Goal: Task Accomplishment & Management: Use online tool/utility

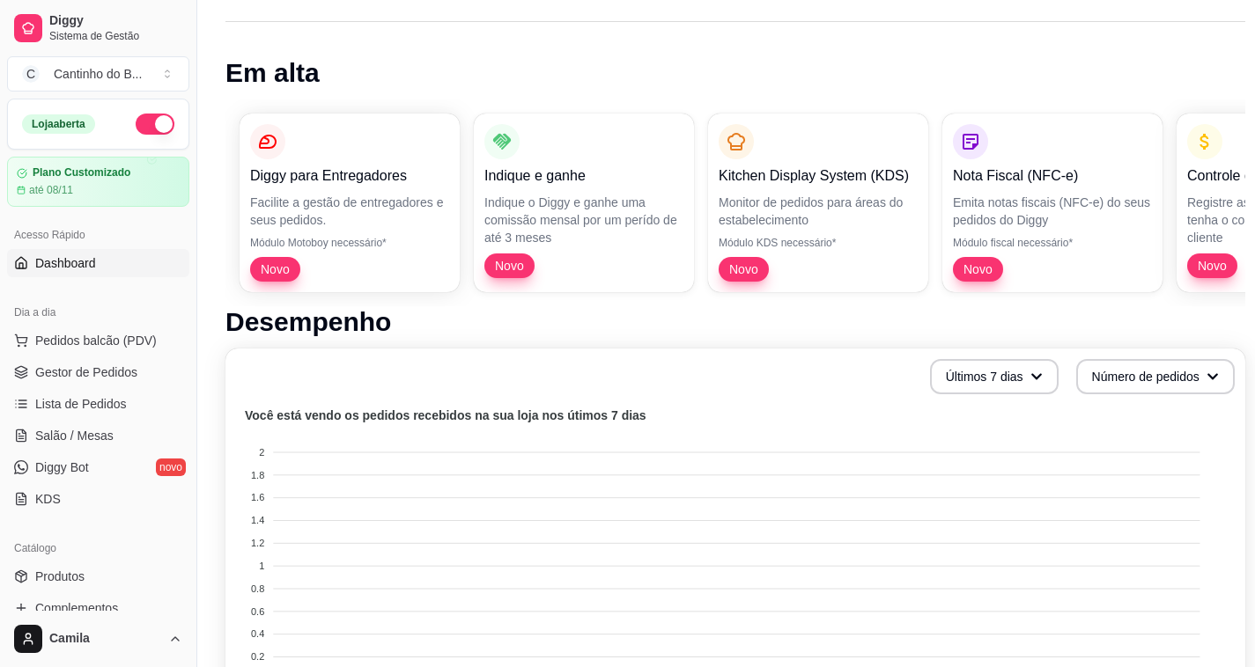
scroll to position [264, 0]
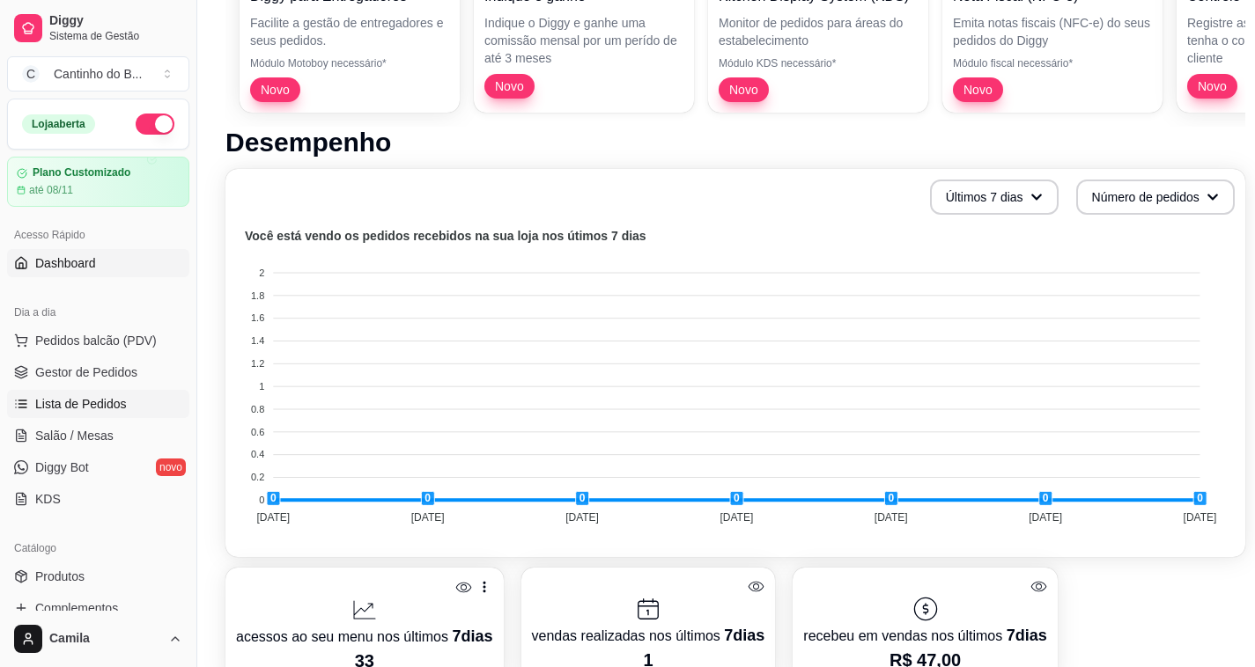
click at [85, 398] on span "Lista de Pedidos" at bounding box center [81, 404] width 92 height 18
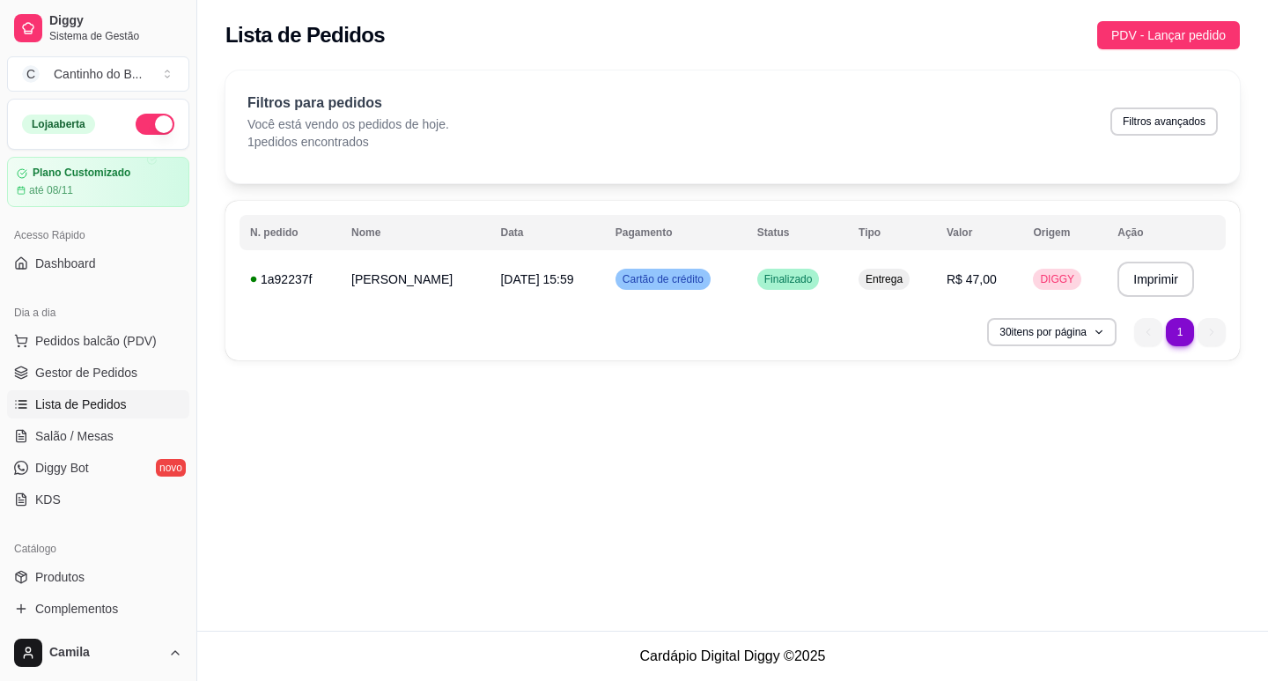
click at [1171, 335] on li "1" at bounding box center [1180, 332] width 28 height 28
click at [734, 476] on div "**********" at bounding box center [732, 315] width 1071 height 630
click at [674, 272] on span "Cartão de crédito" at bounding box center [663, 279] width 88 height 14
click at [119, 444] on link "Salão / Mesas" at bounding box center [98, 436] width 182 height 28
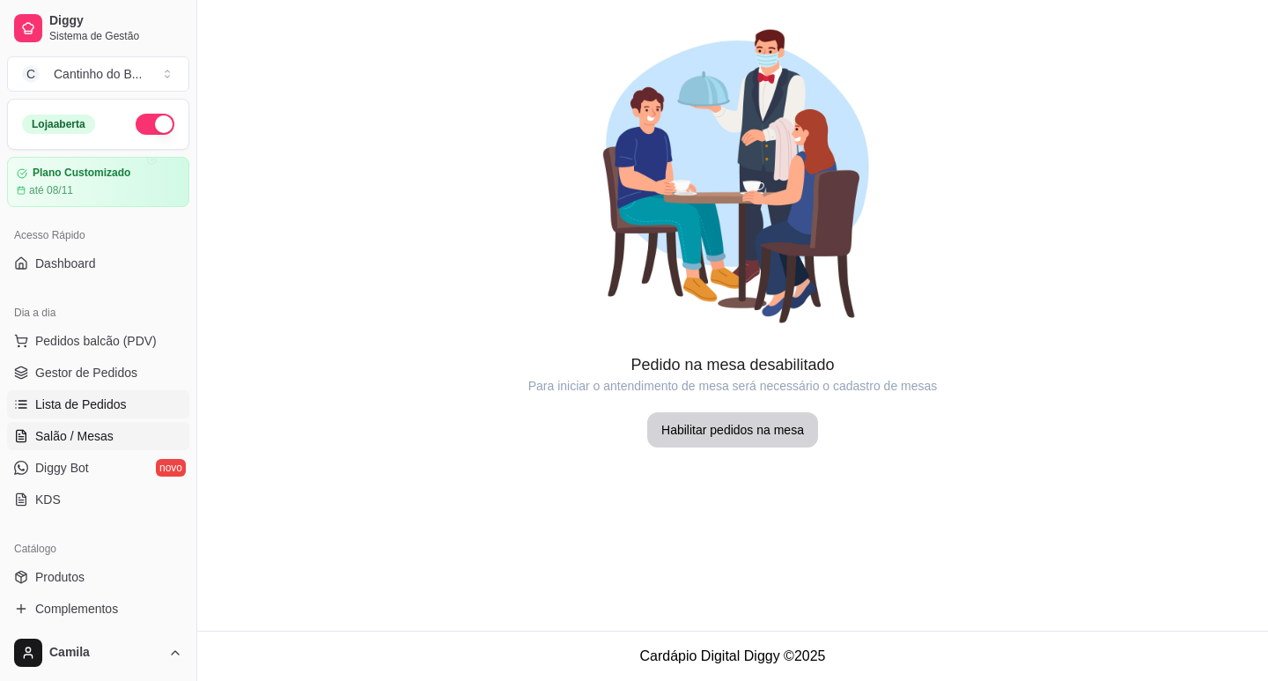
click at [105, 411] on span "Lista de Pedidos" at bounding box center [81, 404] width 92 height 18
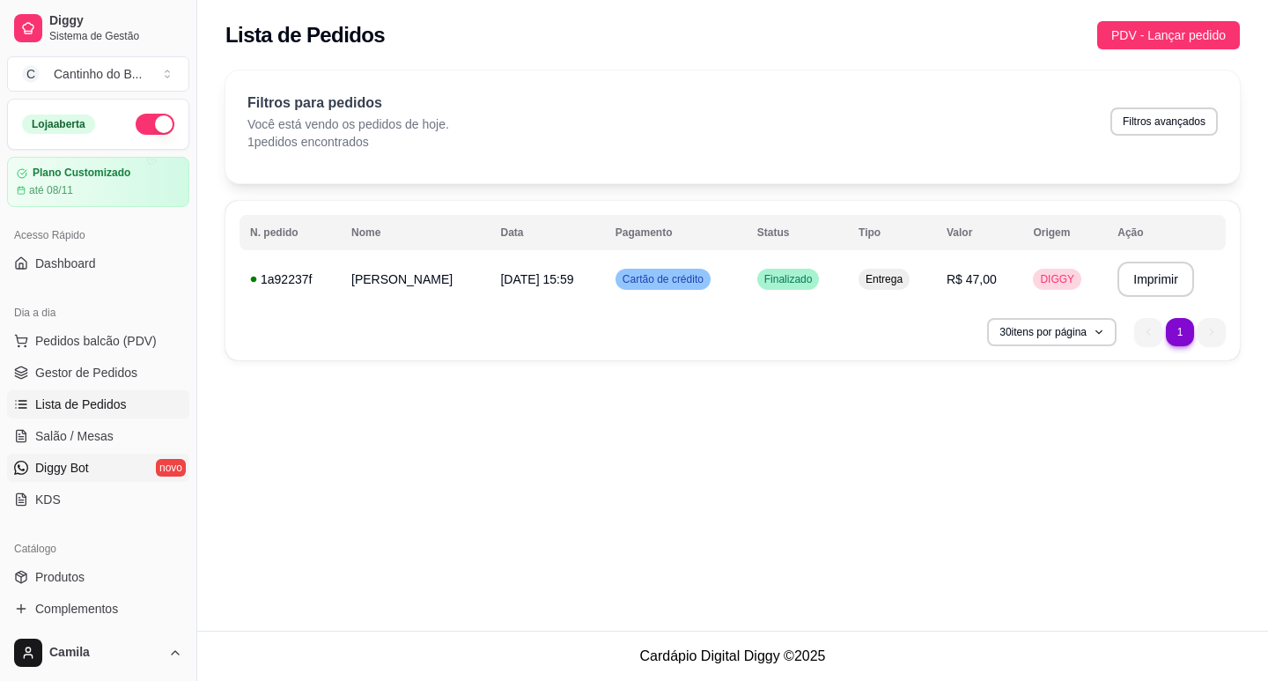
click at [85, 455] on link "Diggy Bot novo" at bounding box center [98, 467] width 182 height 28
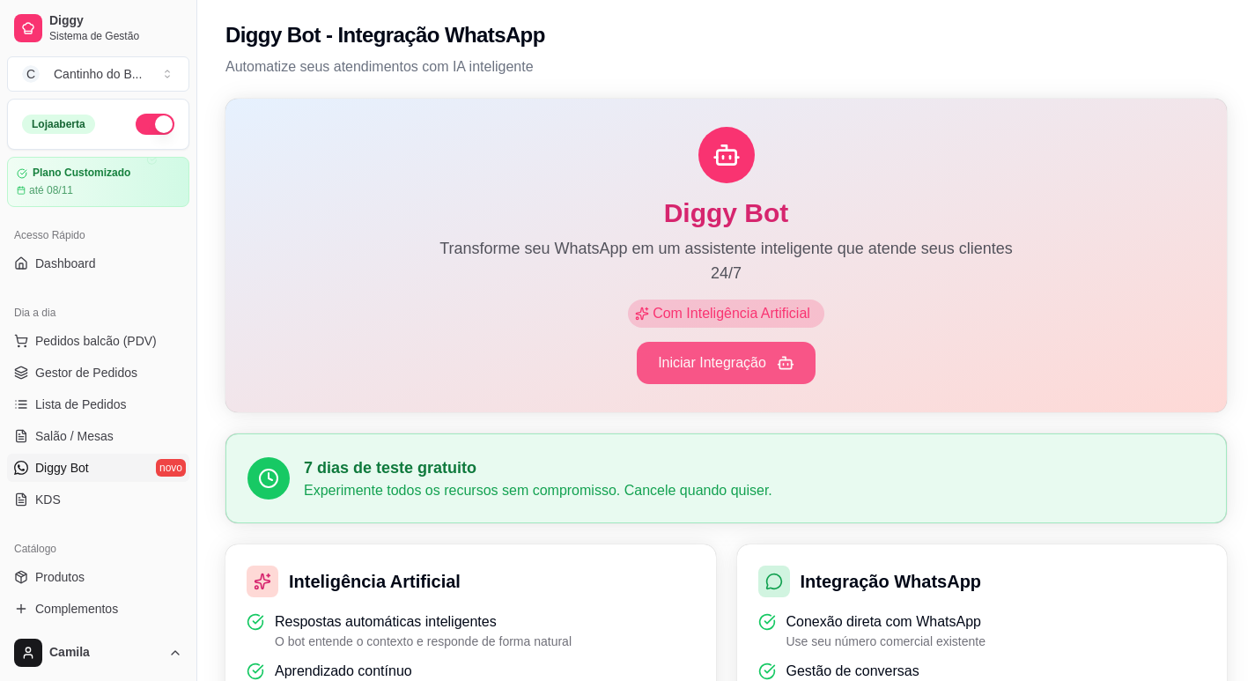
click at [684, 357] on button "Iniciar Integração" at bounding box center [726, 363] width 179 height 42
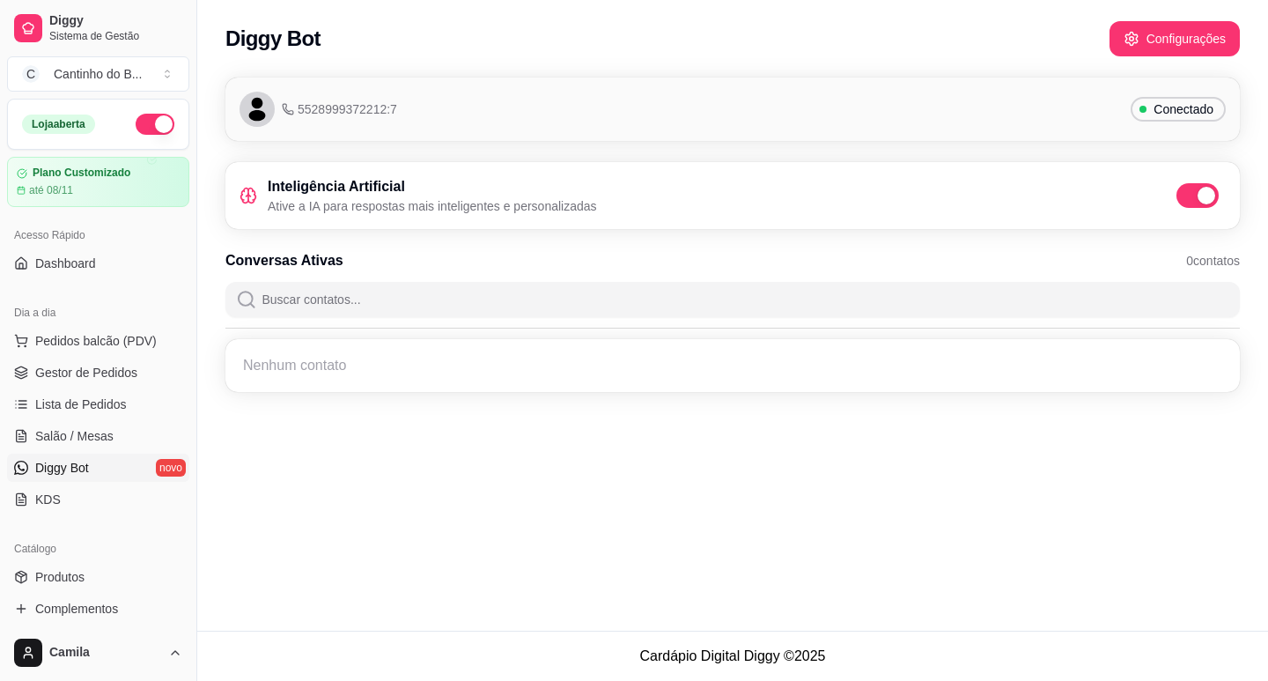
click at [409, 203] on p "Ative a IA para respostas mais inteligentes e personalizadas" at bounding box center [432, 206] width 329 height 18
click at [443, 288] on input "Buscar contatos..." at bounding box center [743, 299] width 973 height 35
click at [1200, 41] on button "Configurações" at bounding box center [1174, 38] width 130 height 35
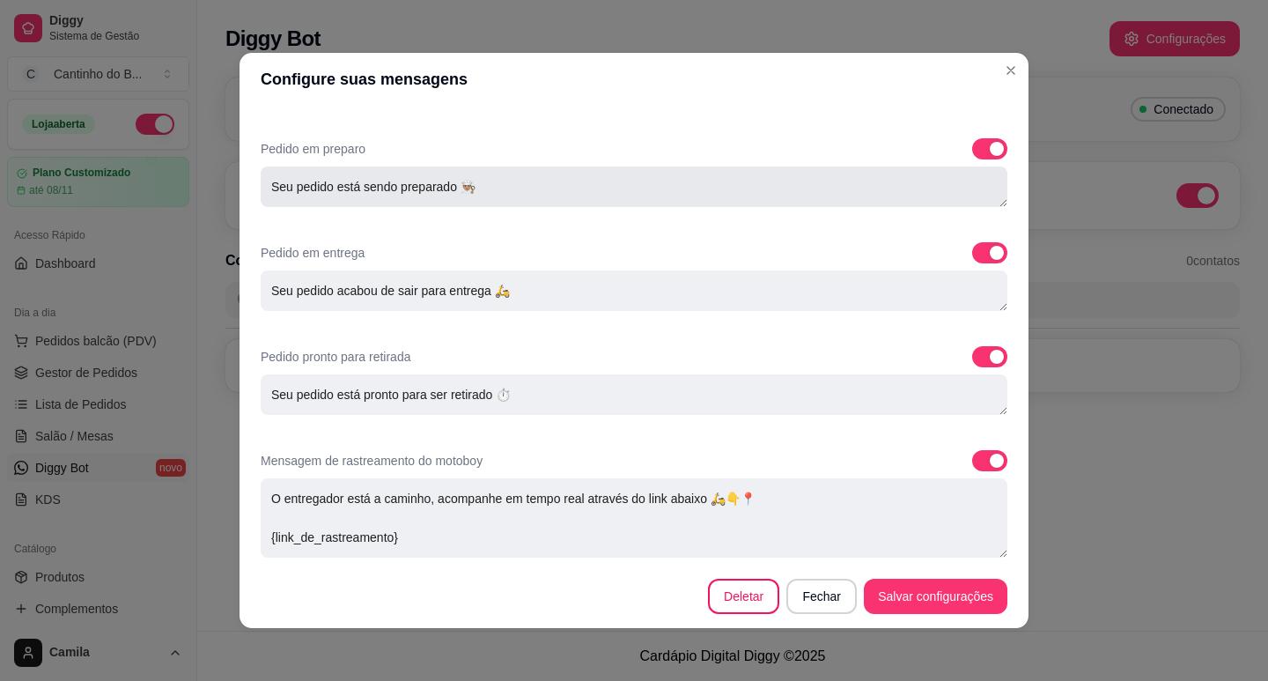
scroll to position [4, 0]
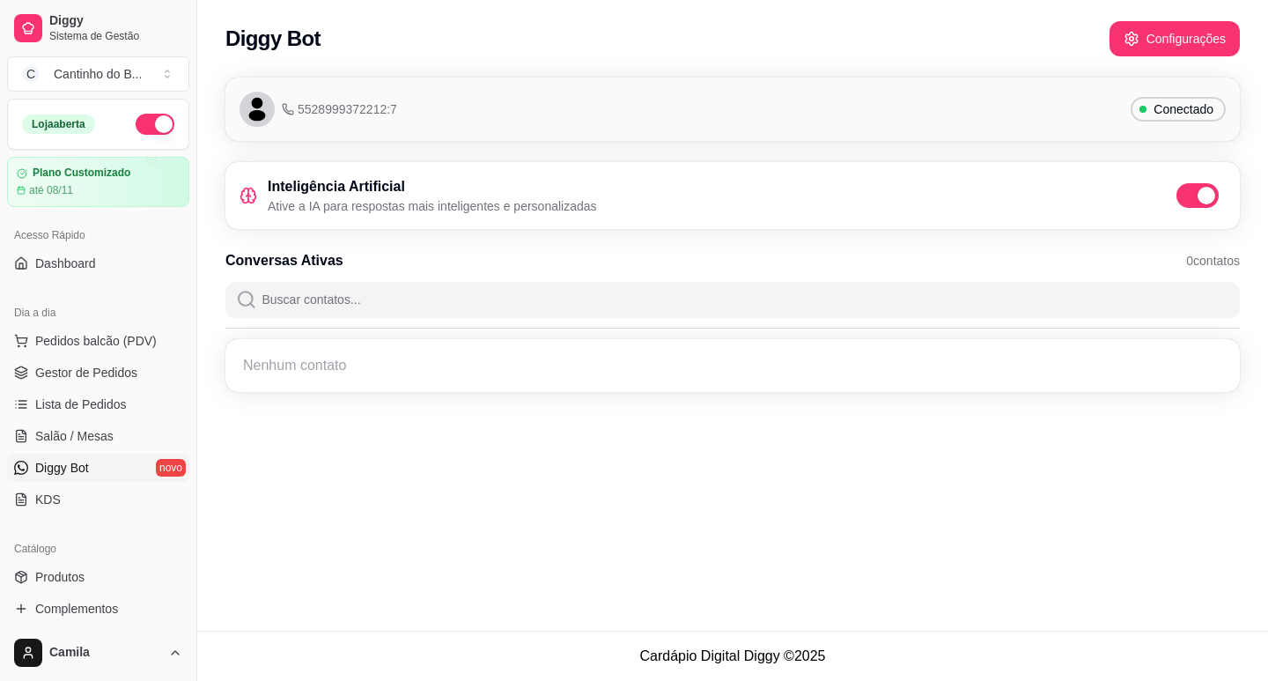
click at [438, 290] on input "Buscar contatos..." at bounding box center [743, 299] width 973 height 35
type input "c"
click at [350, 356] on div "Nenhum contato" at bounding box center [732, 366] width 993 height 32
click at [350, 365] on div "Nenhum contato" at bounding box center [732, 366] width 993 height 32
click at [92, 471] on link "Diggy Bot novo" at bounding box center [98, 467] width 182 height 28
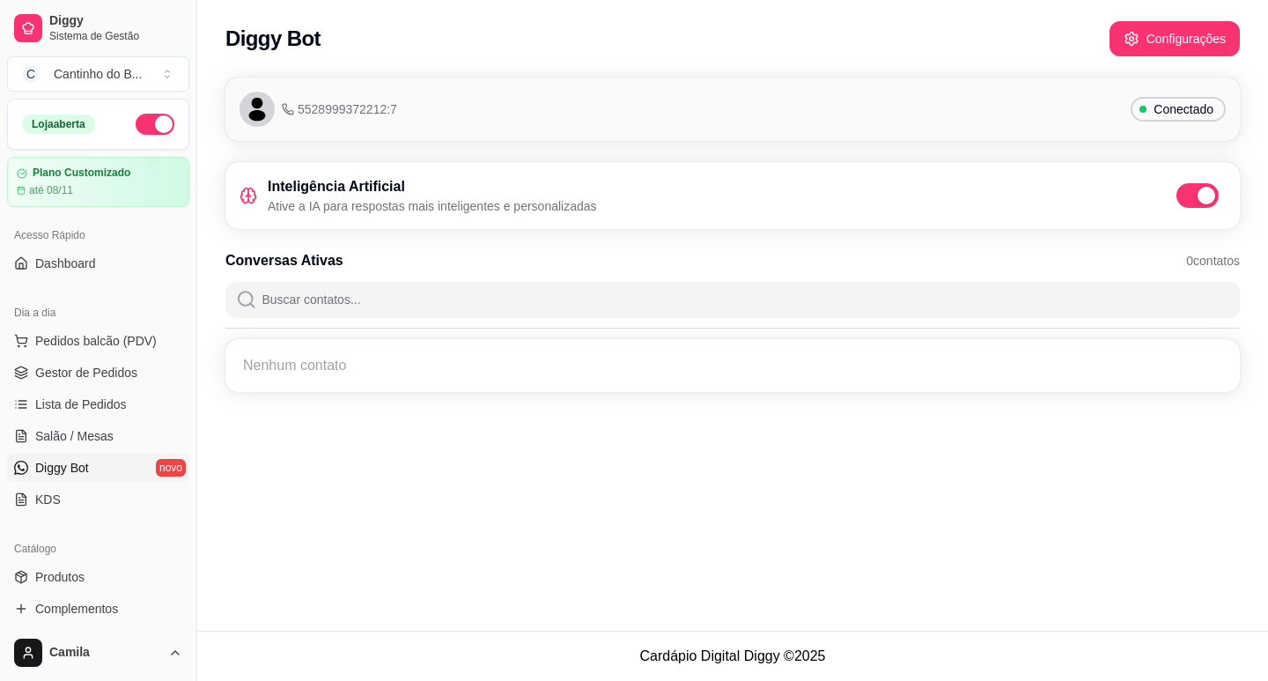
click at [444, 92] on div "5528999372212:7 Conectado" at bounding box center [732, 109] width 986 height 35
click at [1204, 202] on span at bounding box center [1204, 196] width 21 height 18
click at [1187, 202] on input "checkbox" at bounding box center [1180, 204] width 11 height 11
click at [1181, 199] on span at bounding box center [1189, 196] width 18 height 18
click at [1181, 199] on input "checkbox" at bounding box center [1180, 204] width 11 height 11
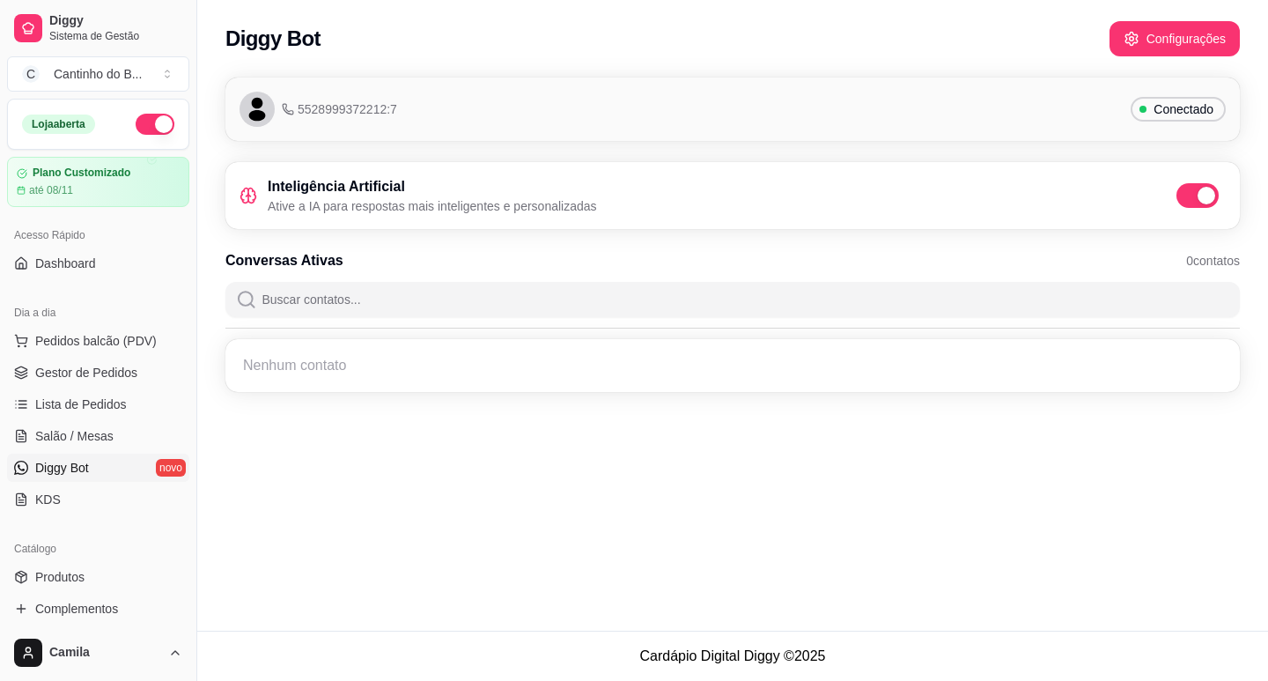
click at [60, 461] on span "Diggy Bot" at bounding box center [62, 468] width 54 height 18
click at [341, 190] on h3 "Inteligência Artificial" at bounding box center [432, 186] width 329 height 21
click at [1142, 51] on button "Configurações" at bounding box center [1174, 38] width 130 height 35
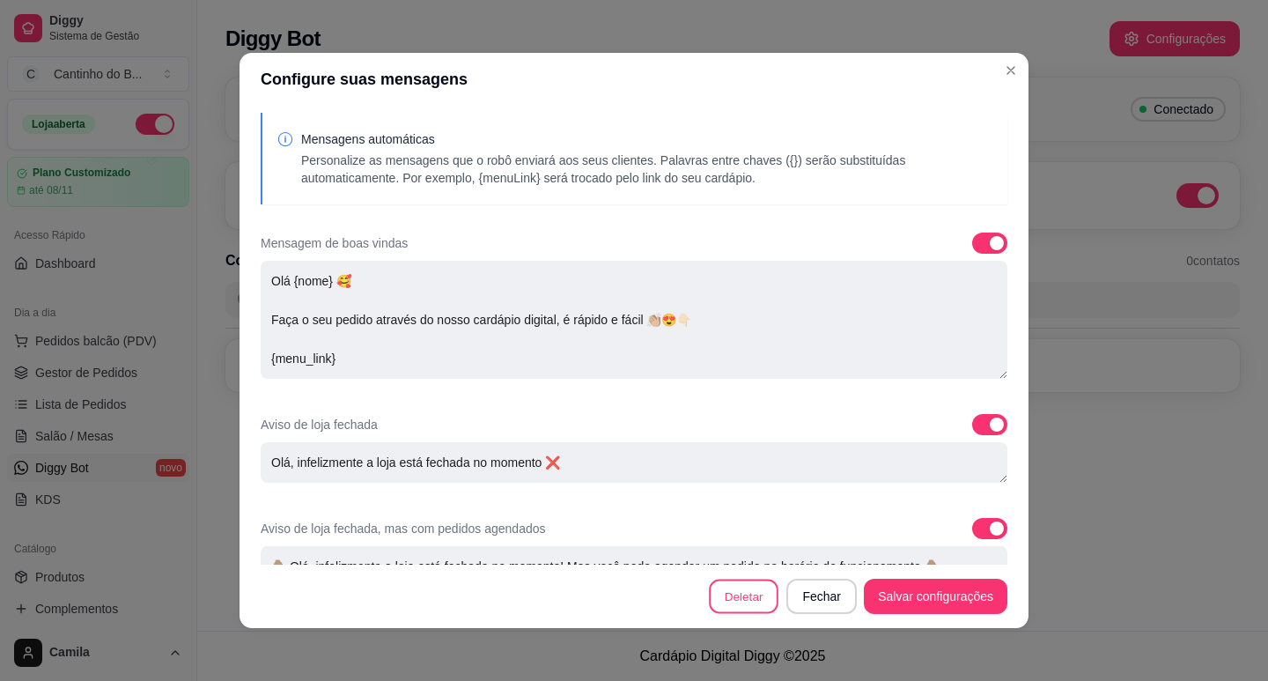
click at [755, 590] on button "Deletar" at bounding box center [744, 596] width 70 height 34
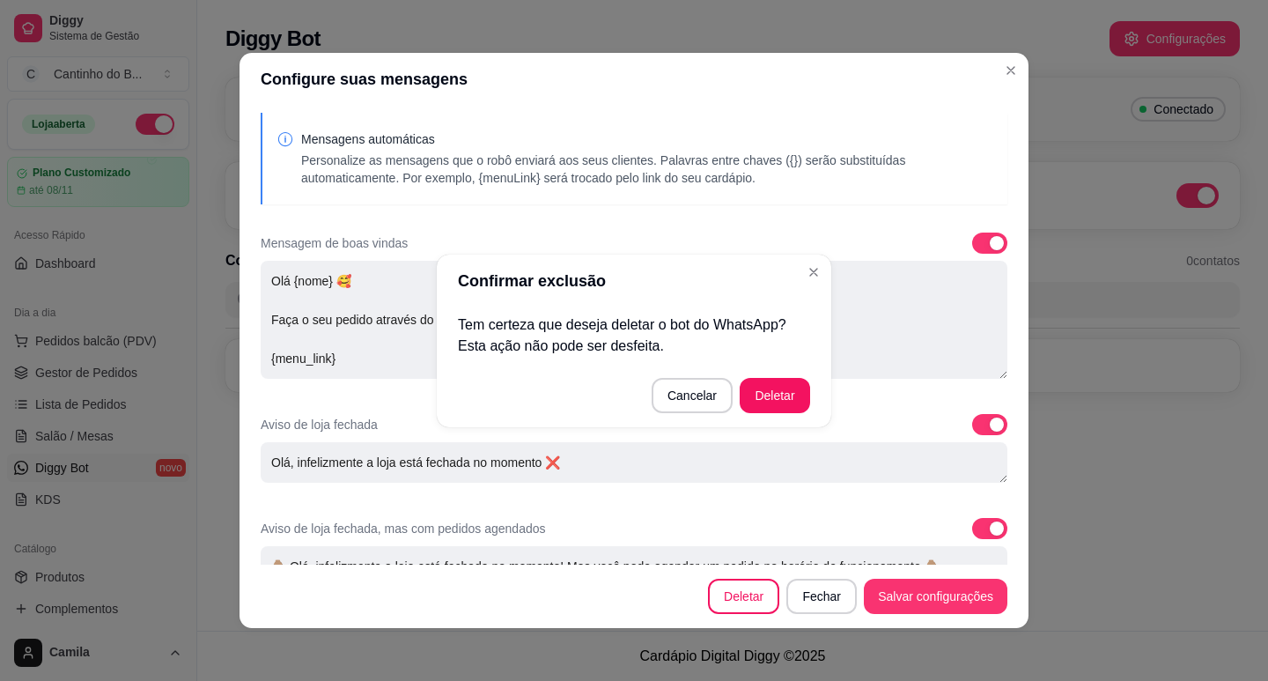
click at [689, 385] on button "Cancelar" at bounding box center [692, 395] width 81 height 35
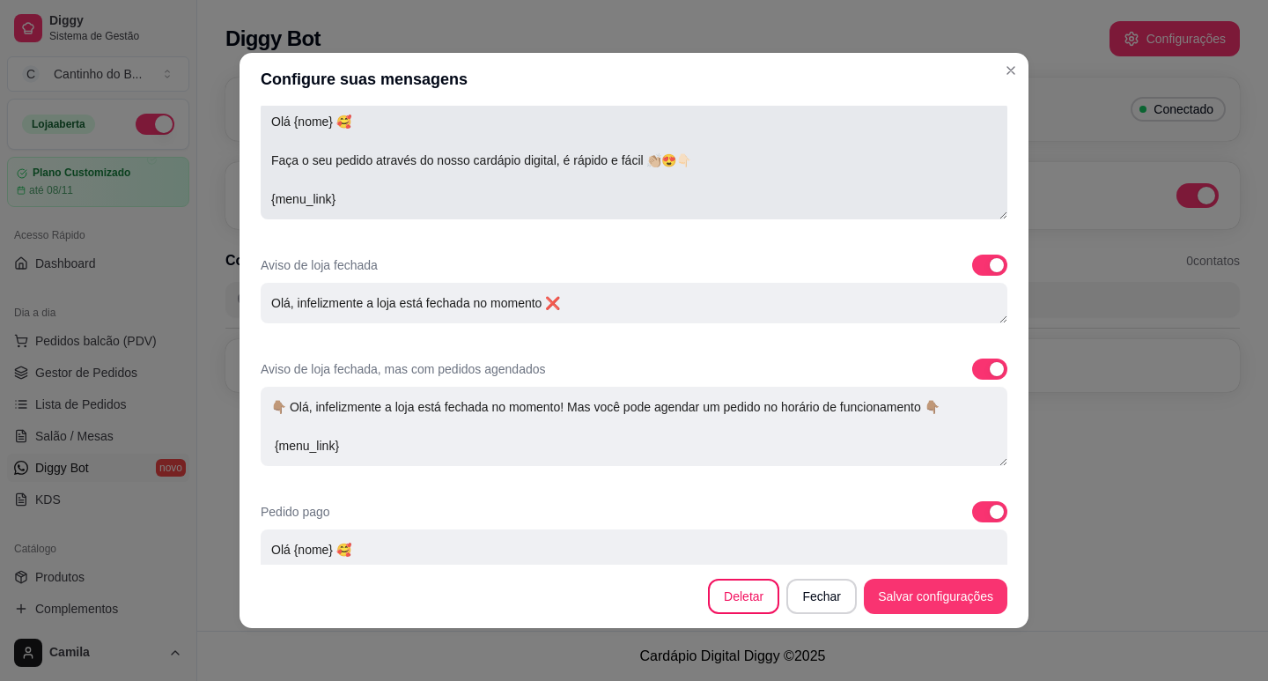
scroll to position [138, 0]
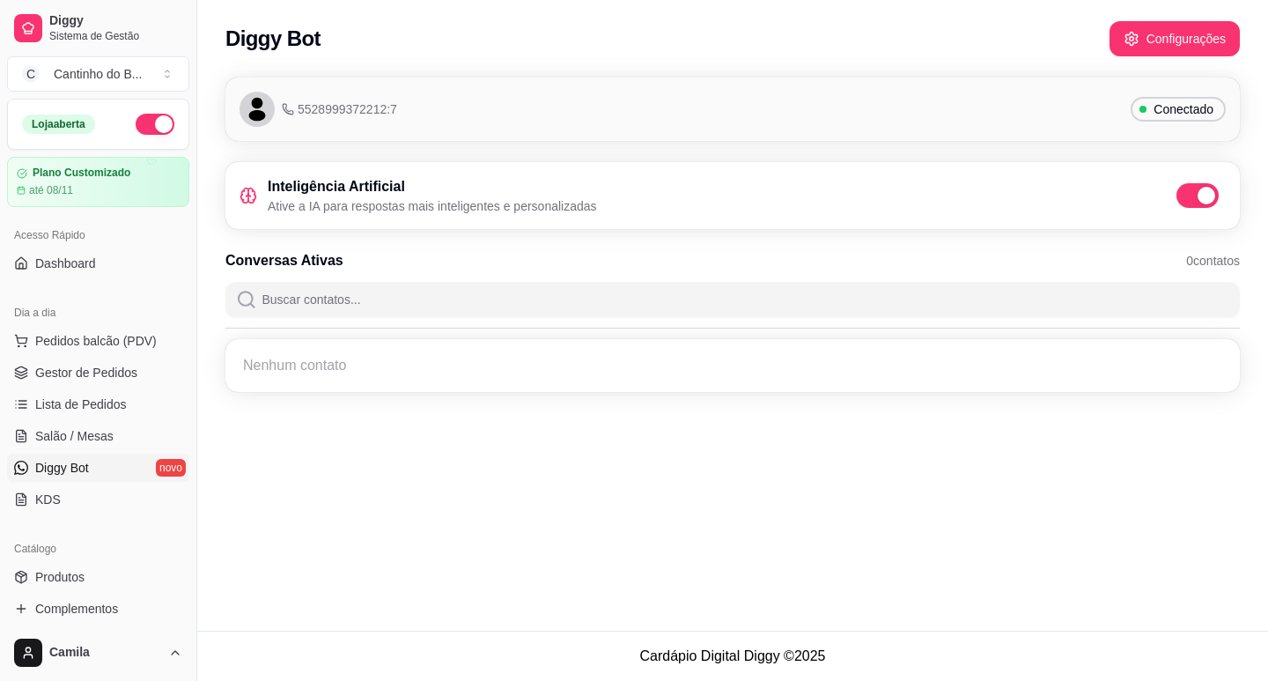
click at [1204, 206] on span at bounding box center [1197, 195] width 42 height 25
click at [1187, 206] on input "checkbox" at bounding box center [1180, 204] width 11 height 11
click at [94, 349] on span "Pedidos balcão (PDV)" at bounding box center [95, 341] width 121 height 18
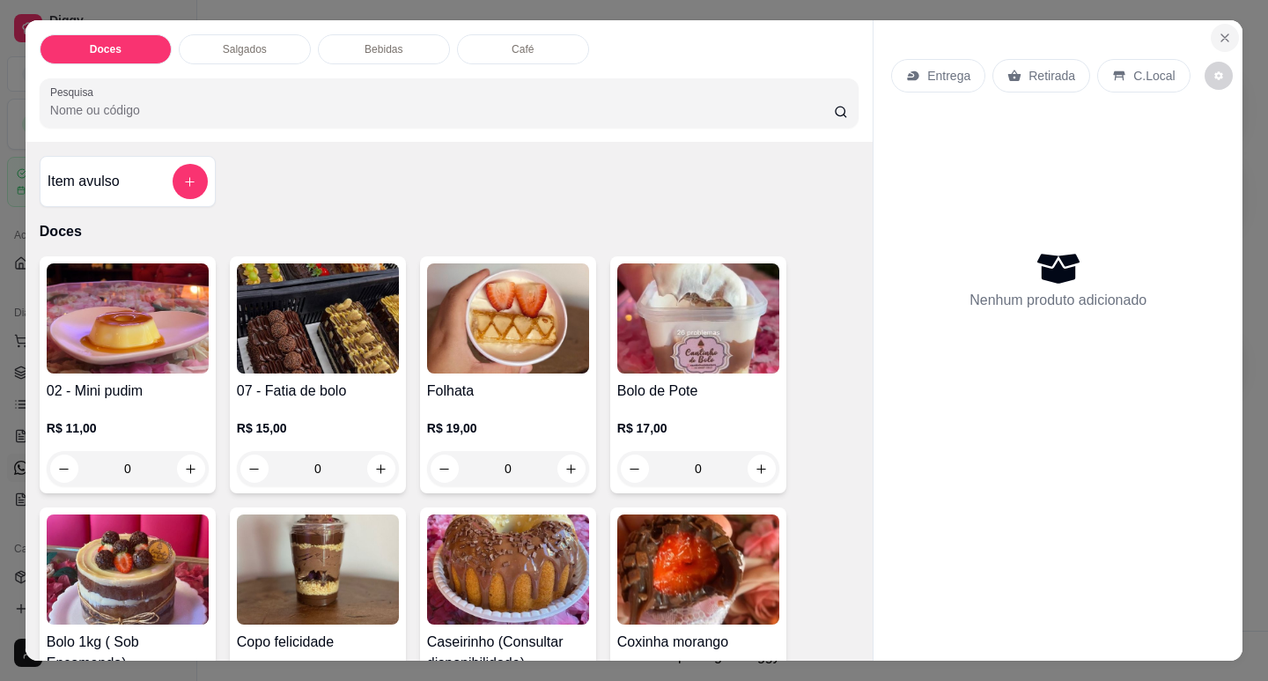
click at [1218, 31] on icon "Close" at bounding box center [1225, 38] width 14 height 14
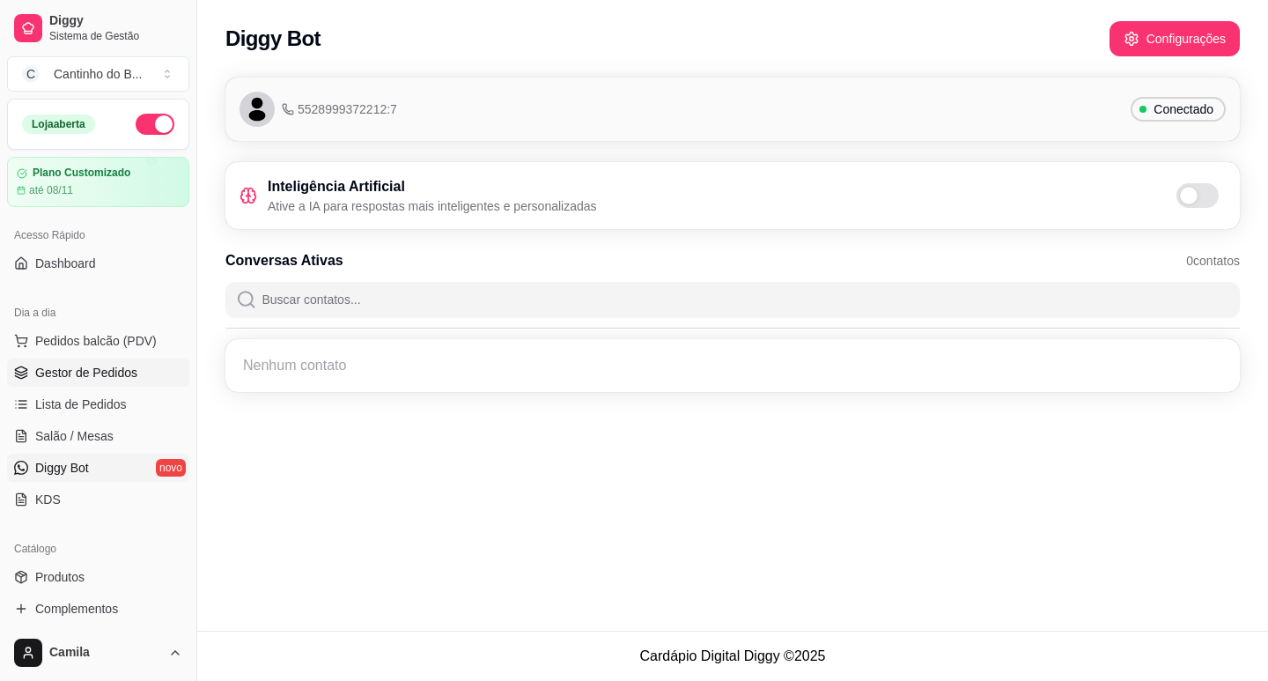
click at [102, 367] on span "Gestor de Pedidos" at bounding box center [86, 373] width 102 height 18
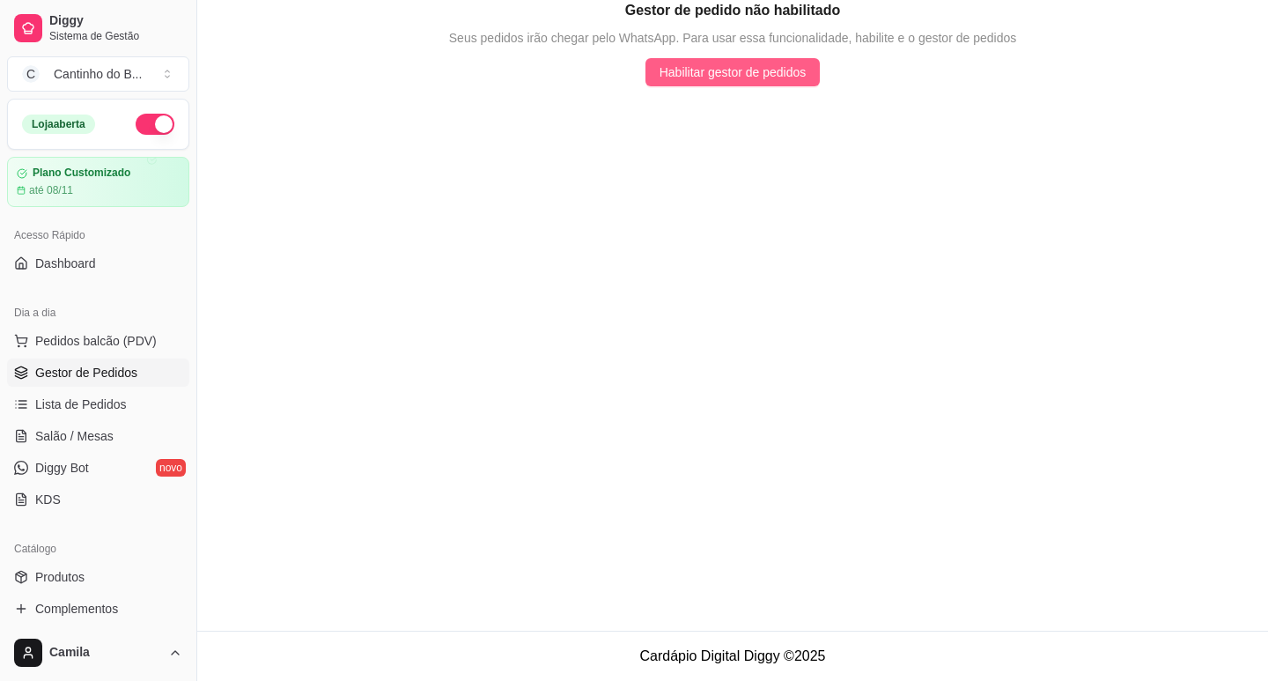
click at [676, 70] on span "Habilitar gestor de pedidos" at bounding box center [732, 72] width 147 height 19
click at [66, 405] on span "Lista de Pedidos" at bounding box center [81, 404] width 92 height 18
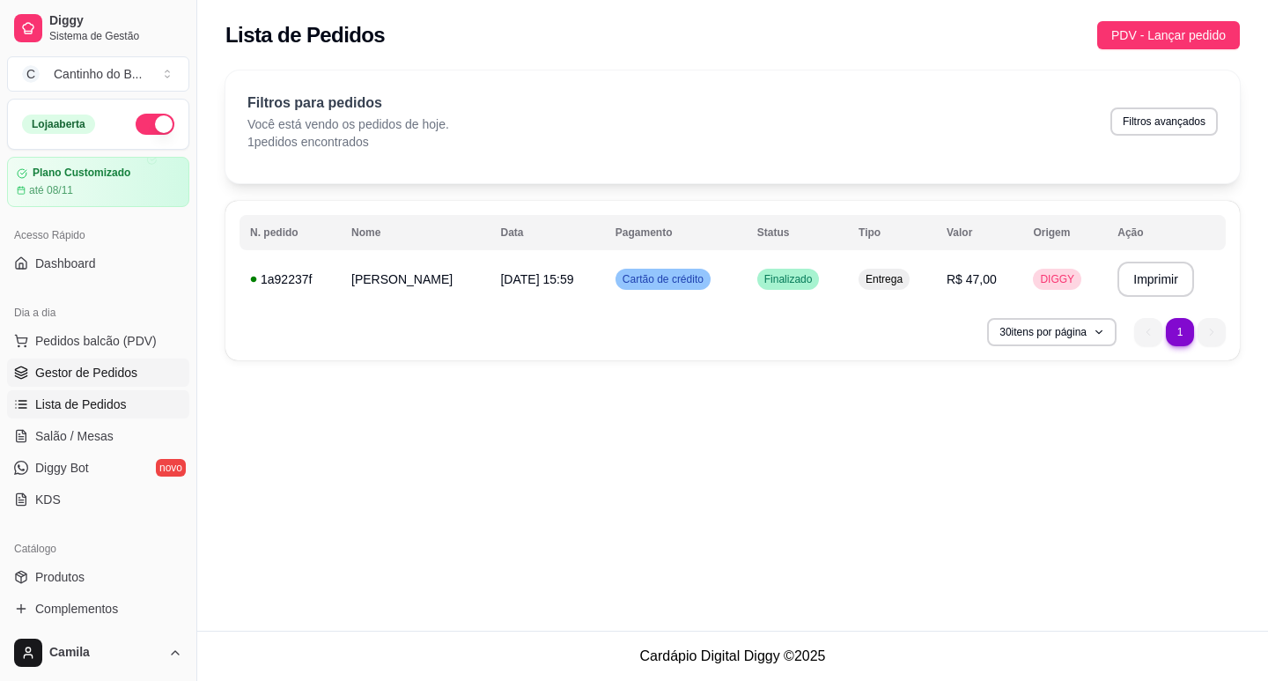
click at [45, 362] on link "Gestor de Pedidos" at bounding box center [98, 372] width 182 height 28
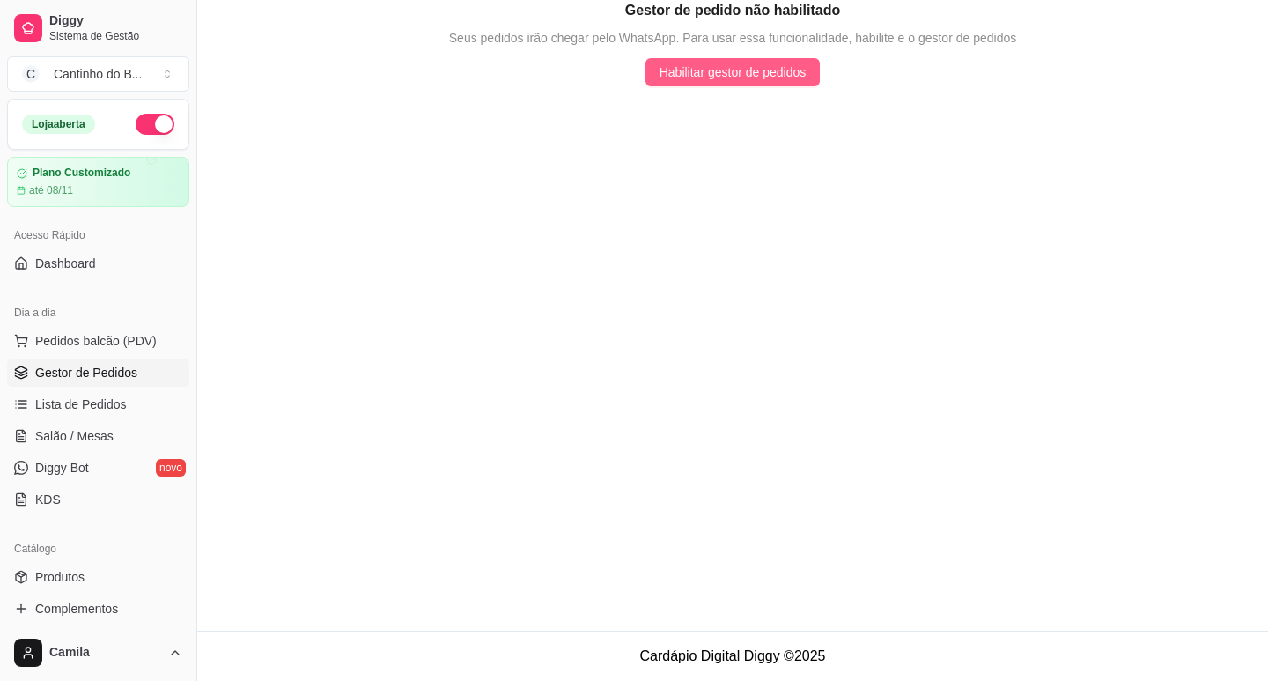
click at [662, 73] on span "Habilitar gestor de pedidos" at bounding box center [732, 72] width 147 height 19
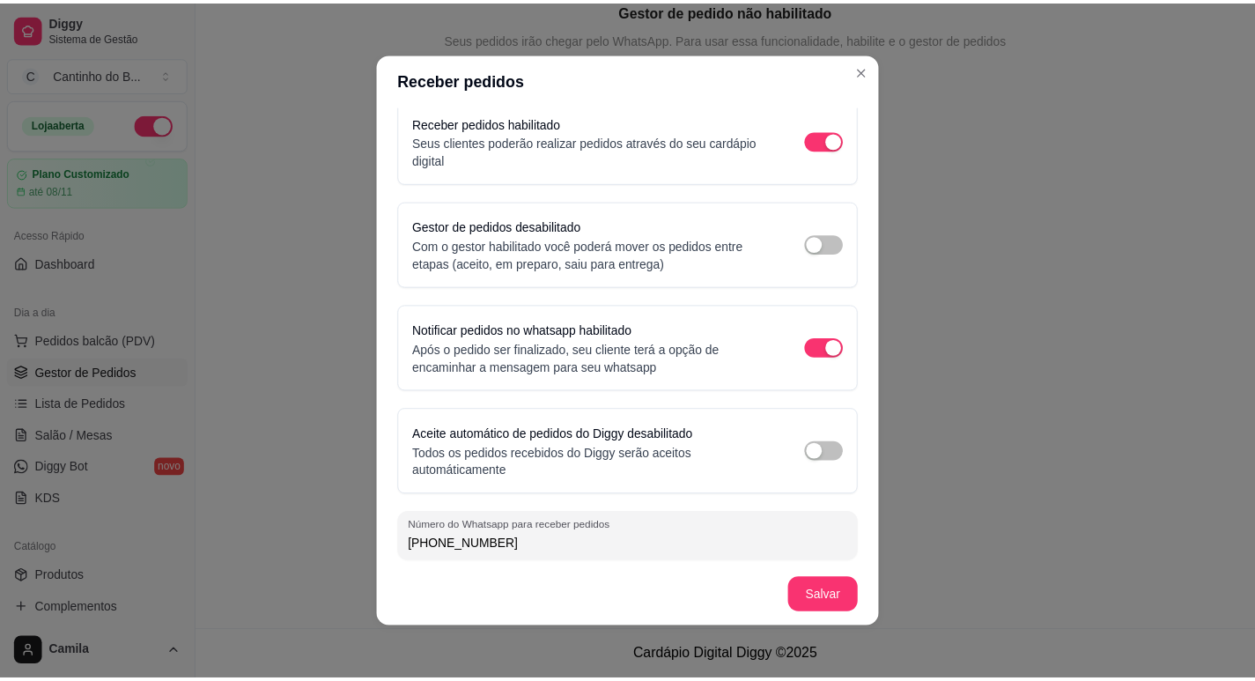
scroll to position [20, 0]
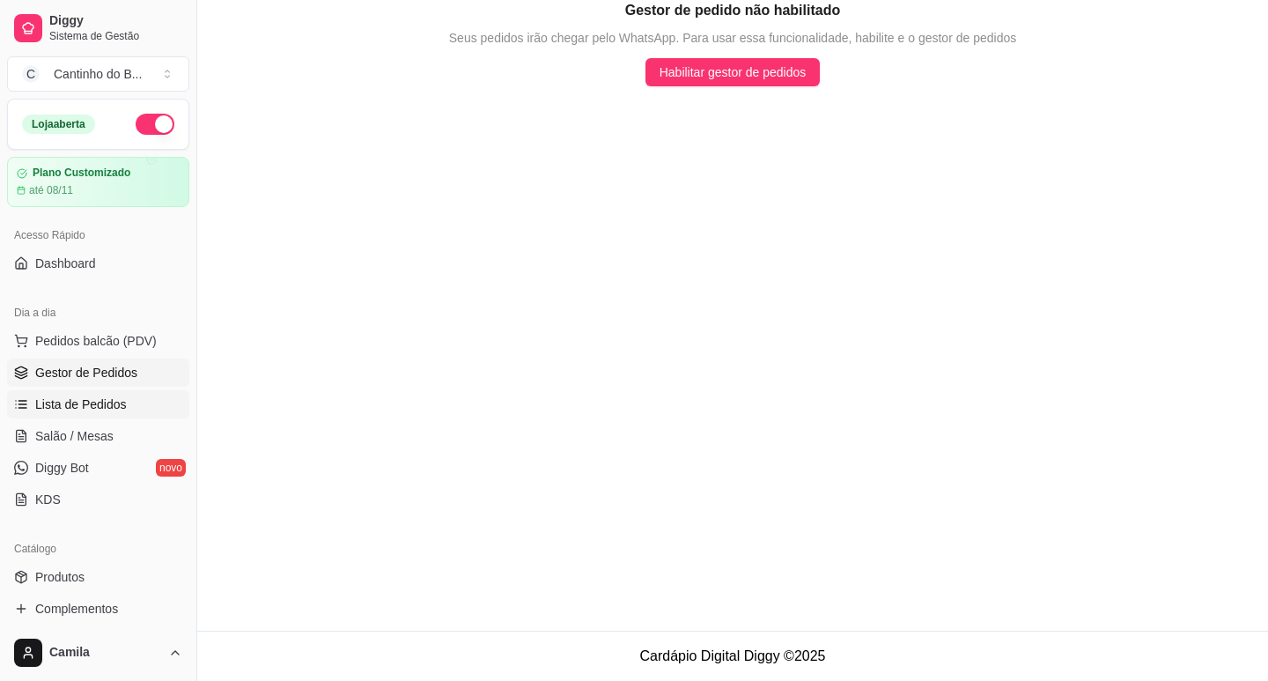
click at [111, 408] on span "Lista de Pedidos" at bounding box center [81, 404] width 92 height 18
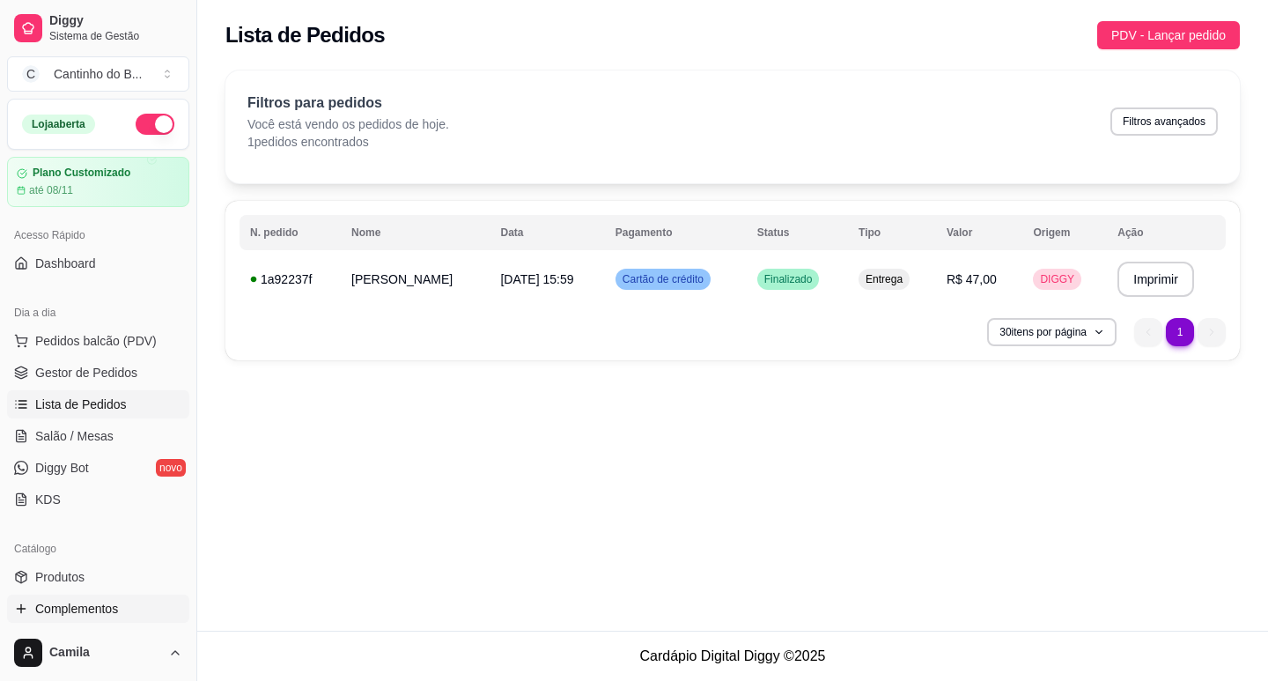
click at [110, 605] on span "Complementos" at bounding box center [76, 609] width 83 height 18
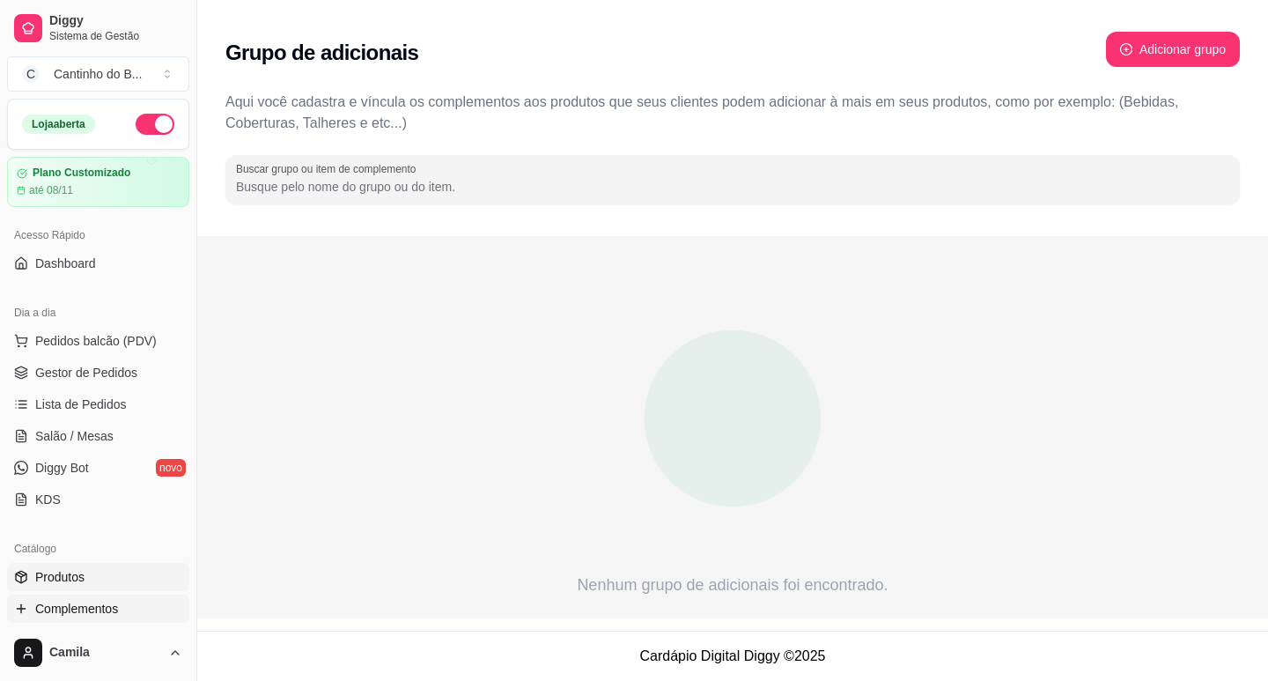
click at [106, 576] on link "Produtos" at bounding box center [98, 577] width 182 height 28
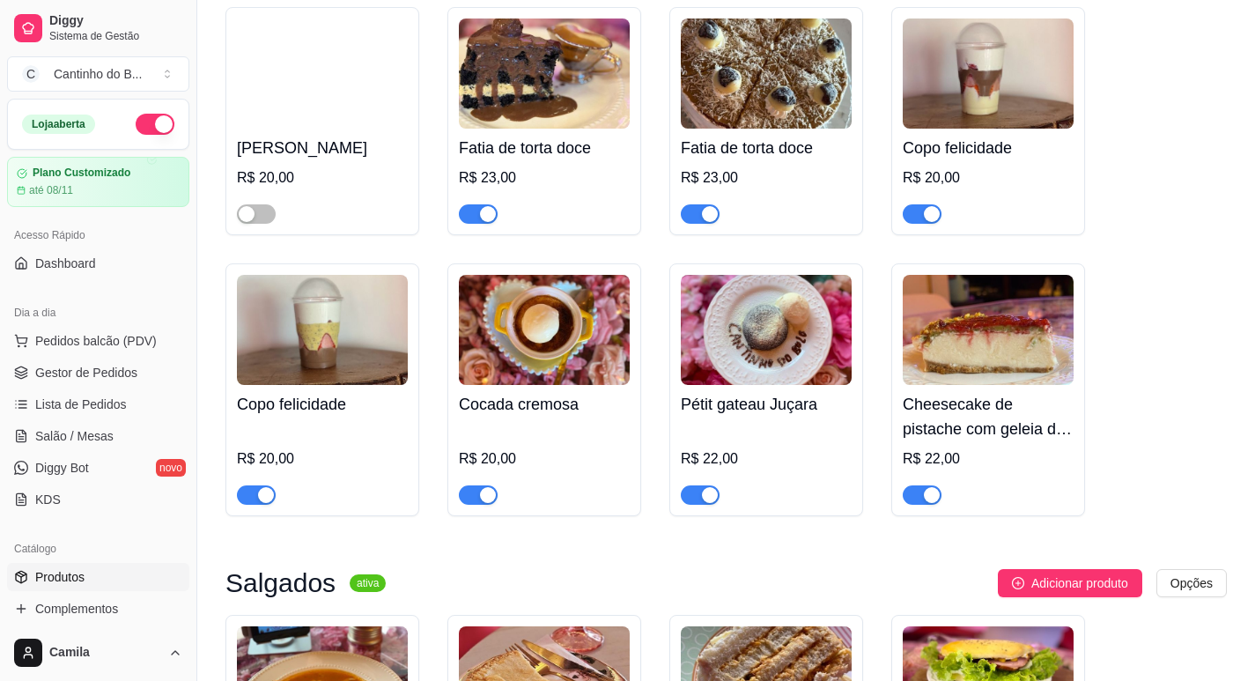
scroll to position [3236, 0]
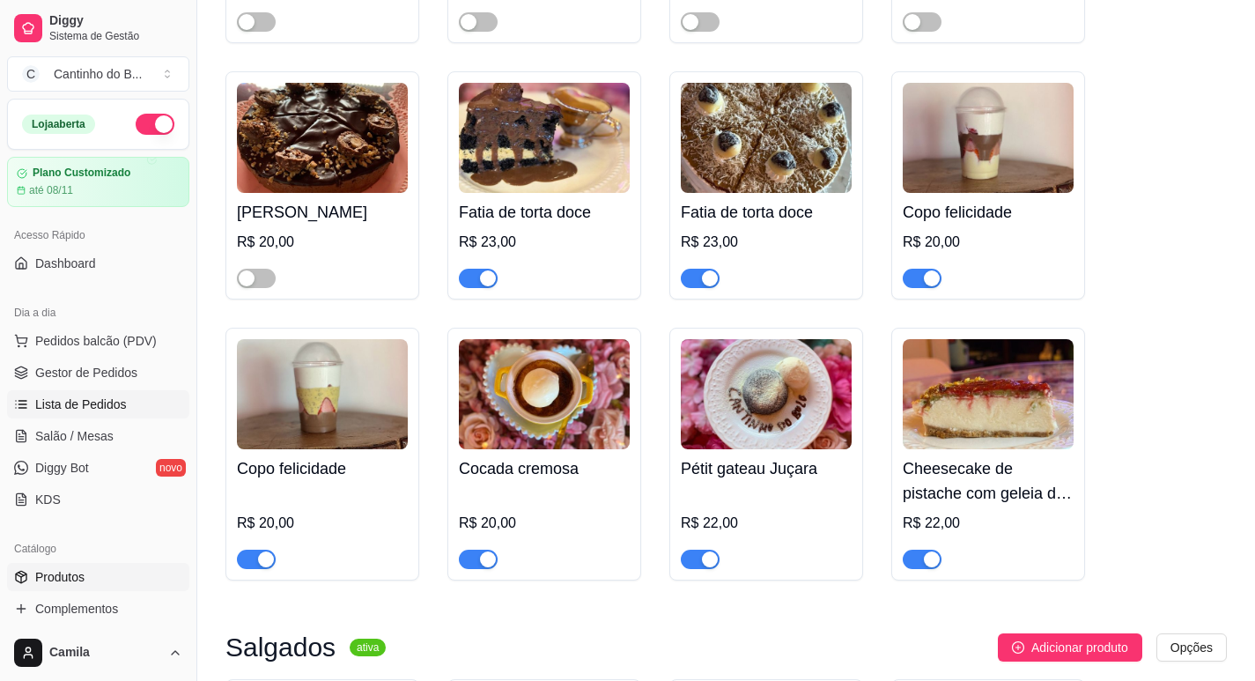
click at [92, 405] on span "Lista de Pedidos" at bounding box center [81, 404] width 92 height 18
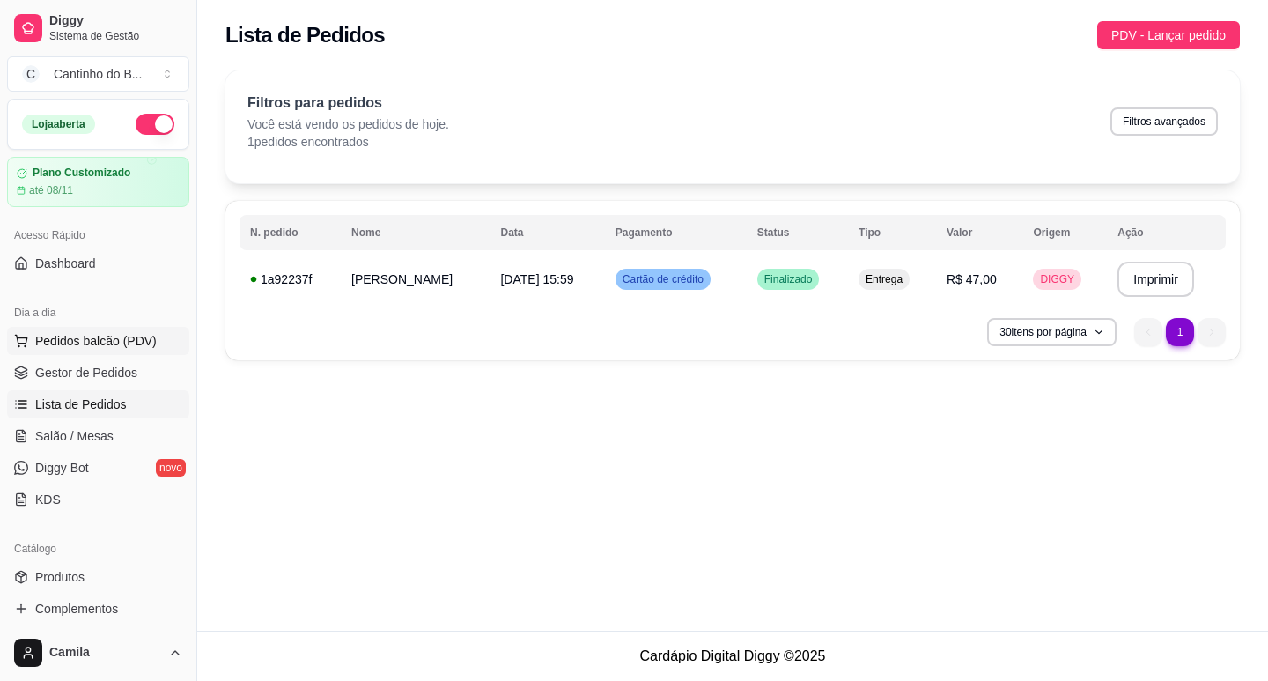
click at [104, 343] on span "Pedidos balcão (PDV)" at bounding box center [95, 341] width 121 height 18
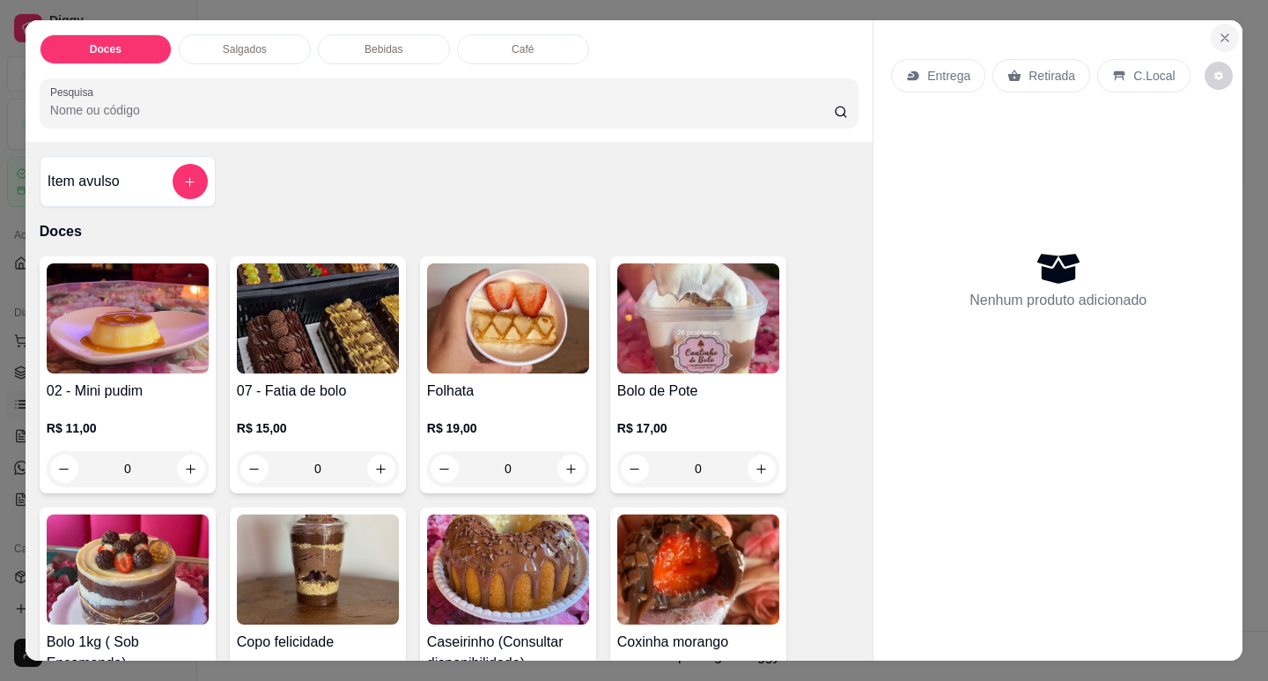
click at [1218, 31] on icon "Close" at bounding box center [1225, 38] width 14 height 14
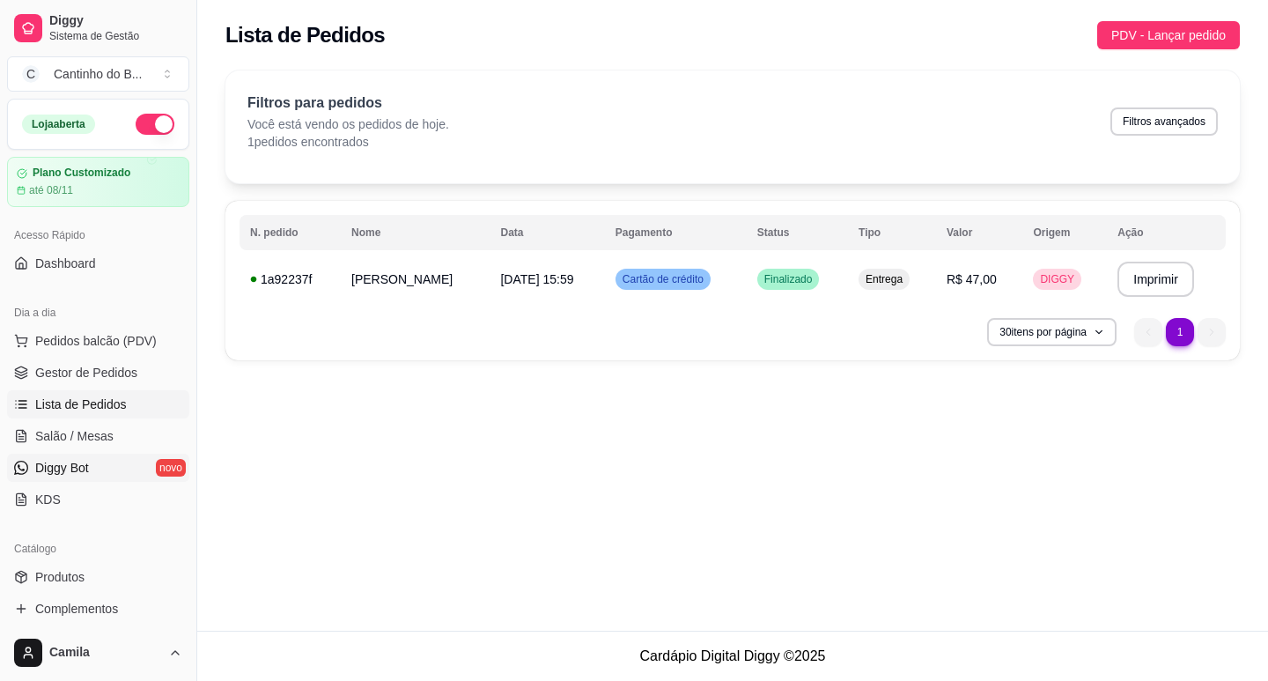
click at [84, 460] on span "Diggy Bot" at bounding box center [62, 468] width 54 height 18
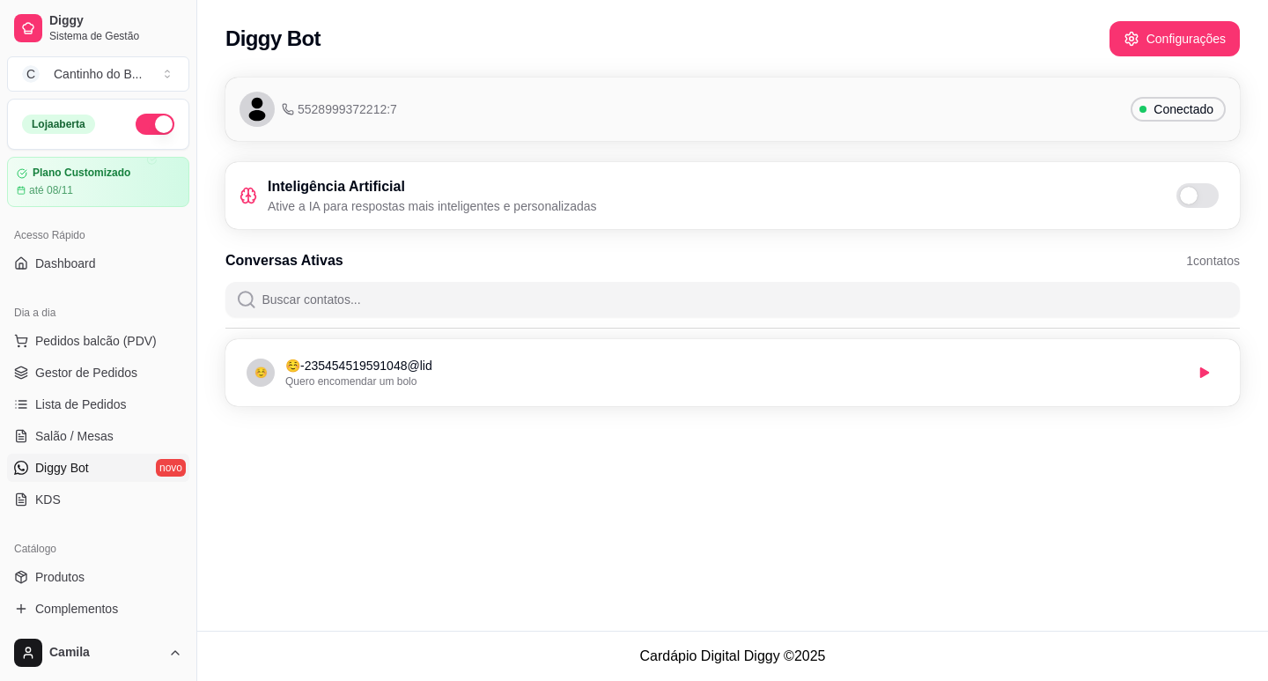
click at [1158, 102] on span "Conectado" at bounding box center [1183, 109] width 74 height 18
click at [1031, 116] on div "5528999372212:7 Conectado" at bounding box center [732, 109] width 986 height 35
click at [306, 121] on div "5528999372212:7" at bounding box center [318, 109] width 158 height 35
click at [274, 110] on span "avatar" at bounding box center [256, 109] width 35 height 35
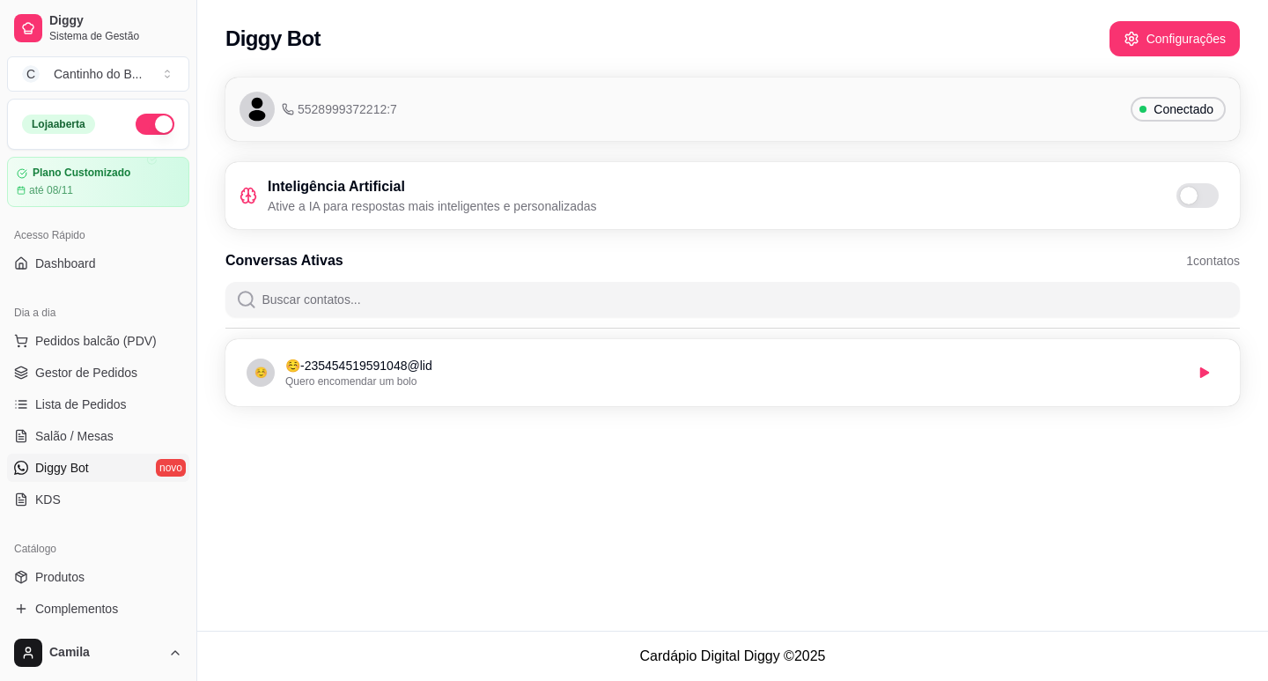
click at [247, 110] on icon "avatar" at bounding box center [257, 109] width 28 height 28
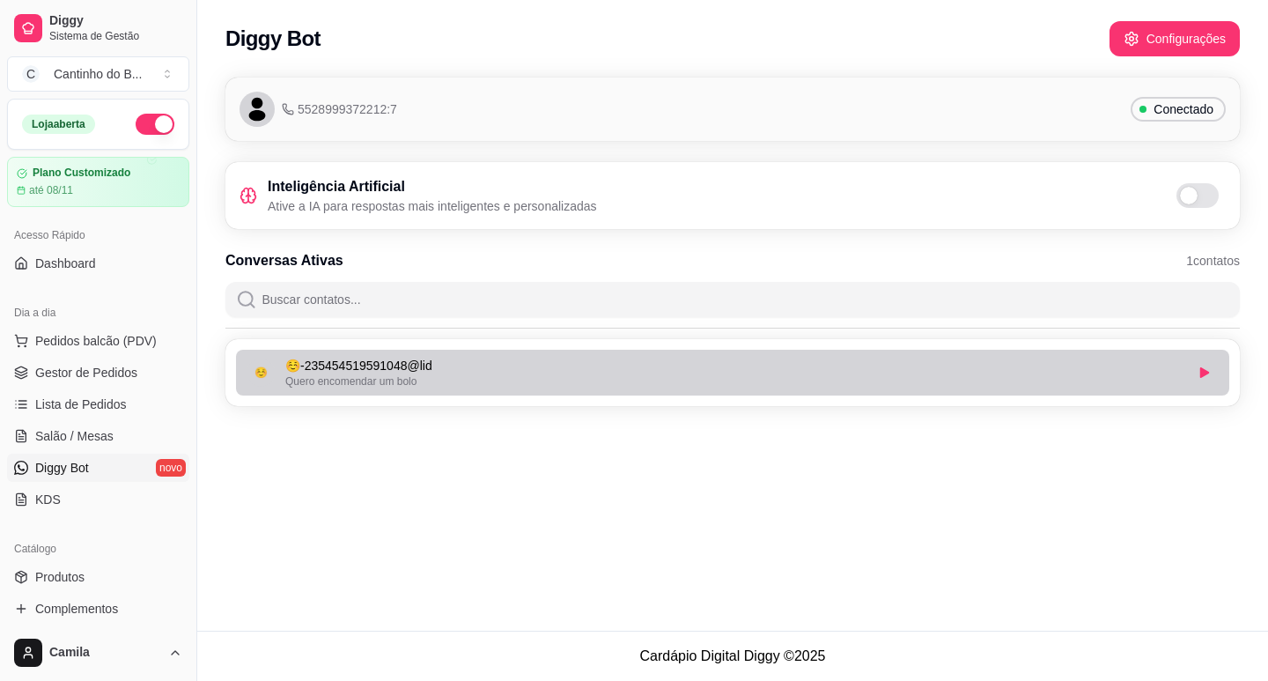
click at [429, 390] on li "☺️ ☺️ - 235454519591048@lid Quero encomendar um bolo" at bounding box center [732, 373] width 993 height 46
click at [1105, 386] on div "Quero encomendar um bolo" at bounding box center [734, 381] width 898 height 14
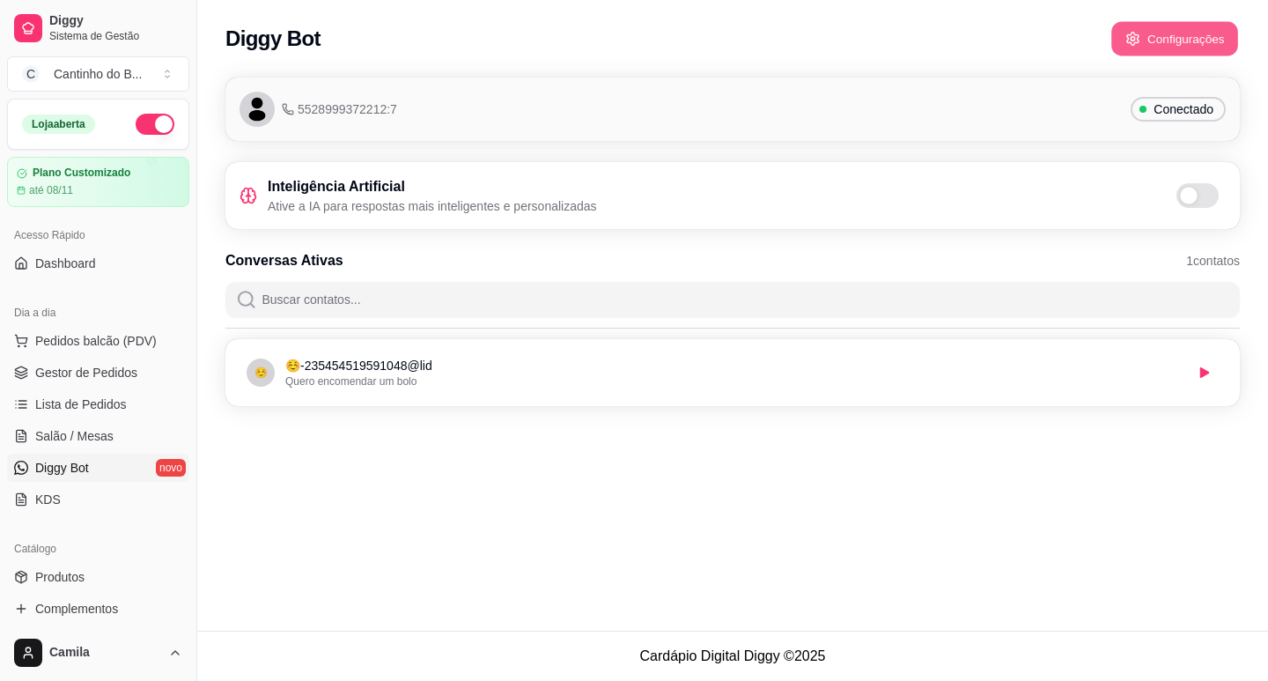
click at [1188, 34] on button "Configurações" at bounding box center [1174, 39] width 127 height 34
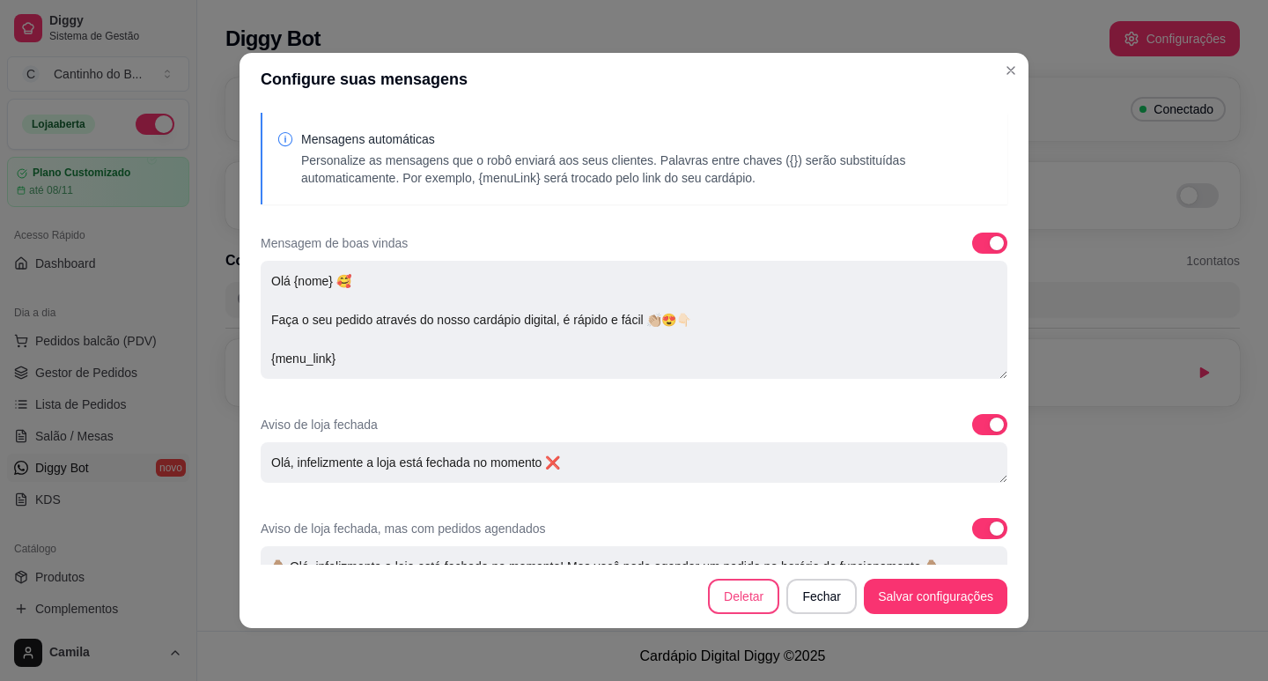
click at [740, 579] on button "Deletar" at bounding box center [743, 595] width 71 height 35
click at [791, 399] on button "Deletar" at bounding box center [775, 395] width 70 height 35
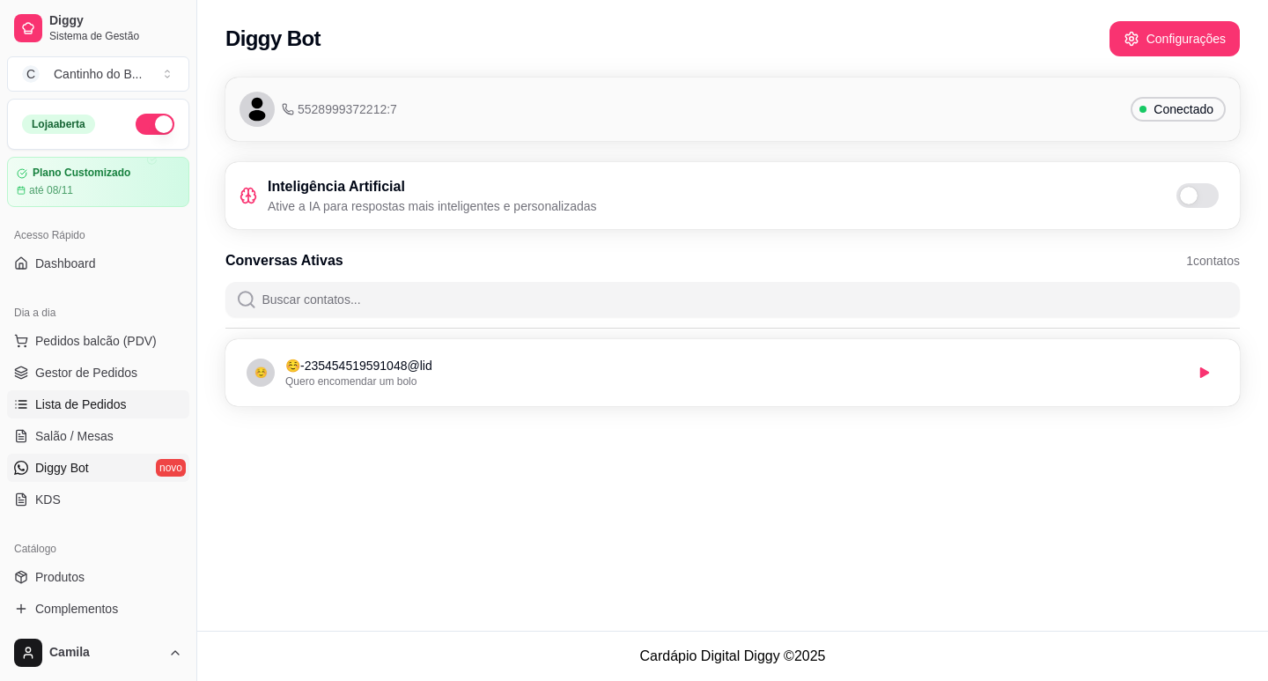
click at [121, 400] on span "Lista de Pedidos" at bounding box center [81, 404] width 92 height 18
